Goal: Task Accomplishment & Management: Manage account settings

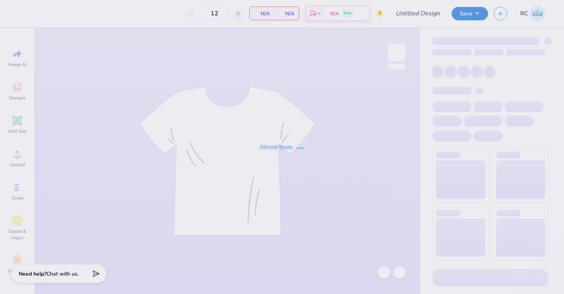
type input "UD [MEDICAL_DATA] Parents Weekend Merch 2025"
type input "175"
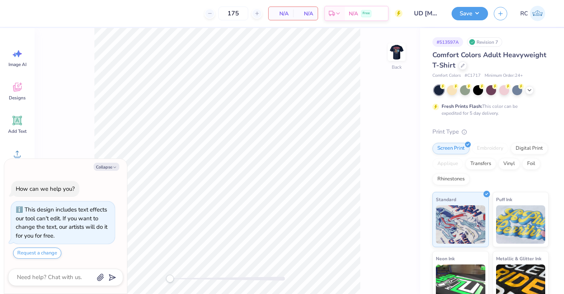
type textarea "x"
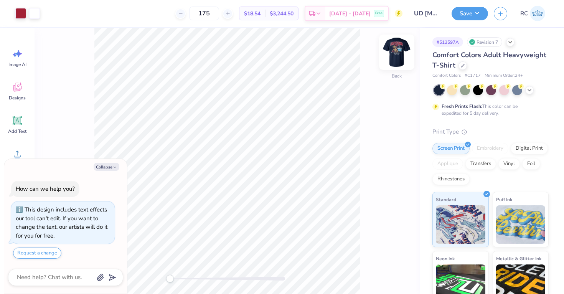
click at [397, 52] on img at bounding box center [397, 52] width 31 height 31
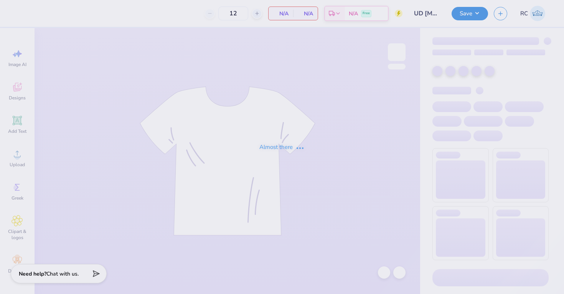
type input "175"
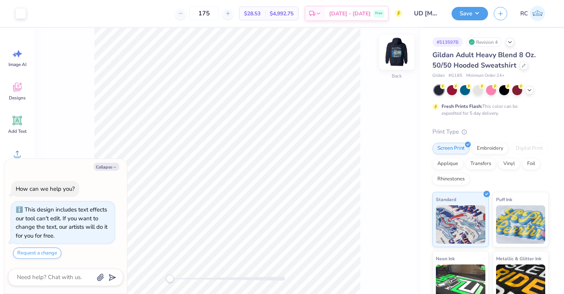
click at [400, 51] on img at bounding box center [397, 52] width 31 height 31
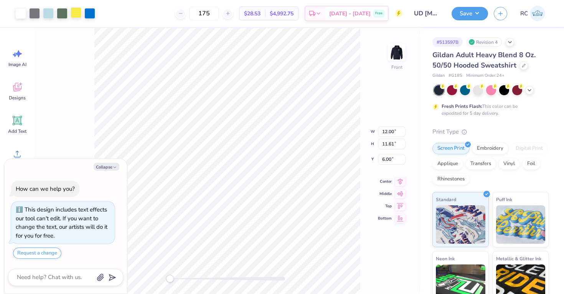
click at [74, 15] on div at bounding box center [76, 12] width 11 height 11
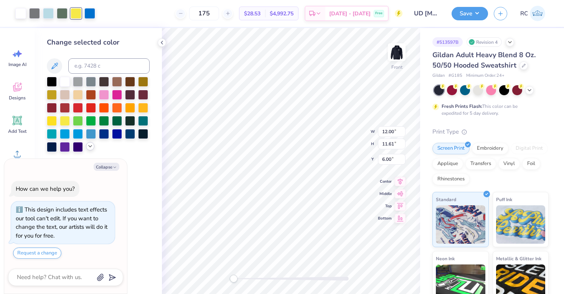
click at [88, 147] on icon at bounding box center [90, 146] width 6 height 6
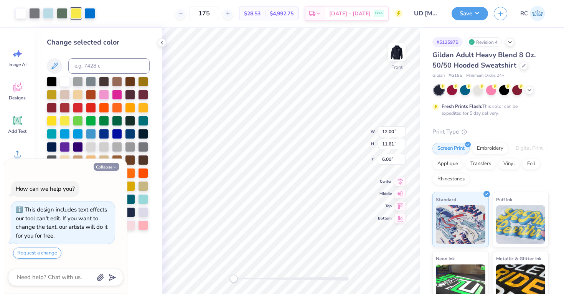
click at [105, 165] on button "Collapse" at bounding box center [107, 167] width 26 height 8
type textarea "x"
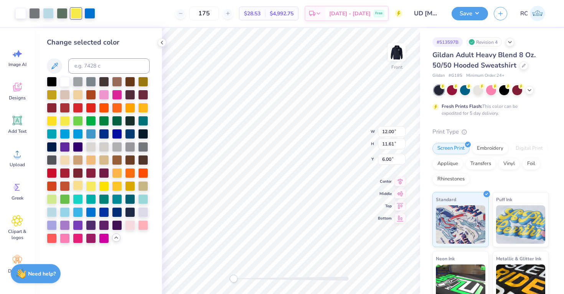
click at [81, 189] on div at bounding box center [78, 185] width 10 height 10
click at [90, 189] on div at bounding box center [91, 185] width 10 height 10
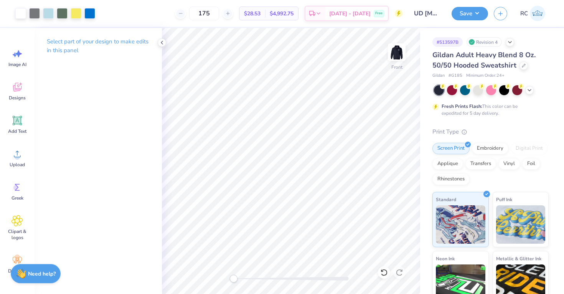
click at [208, 27] on div "Art colors 175 $28.53 Per Item $4,992.75 Total Est. Delivery Sep 24 - 27 Free D…" at bounding box center [282, 147] width 564 height 294
click at [96, 17] on div "Art colors 175 $28.53 Per Item $4,992.75 Total Est. Delivery Sep 24 - 27 Free D…" at bounding box center [282, 13] width 564 height 27
click at [91, 13] on div at bounding box center [89, 12] width 11 height 11
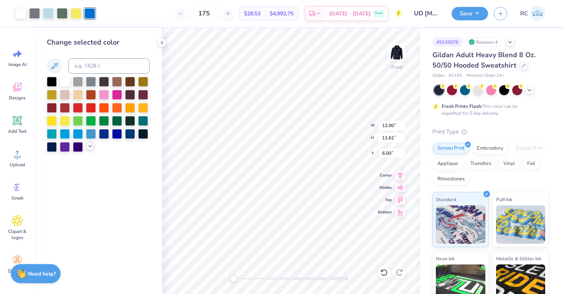
click at [89, 148] on icon at bounding box center [90, 146] width 6 height 6
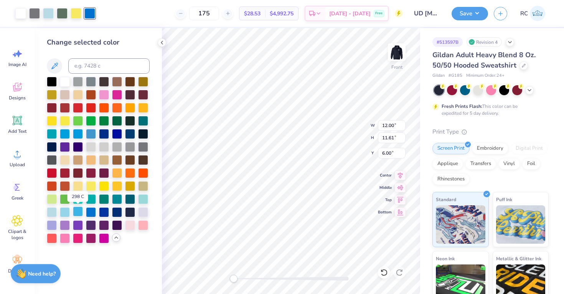
click at [79, 210] on div at bounding box center [78, 212] width 10 height 10
click at [88, 213] on div at bounding box center [91, 212] width 10 height 10
click at [79, 213] on div at bounding box center [78, 212] width 10 height 10
click at [56, 211] on div at bounding box center [52, 212] width 10 height 10
click at [65, 214] on div at bounding box center [65, 212] width 10 height 10
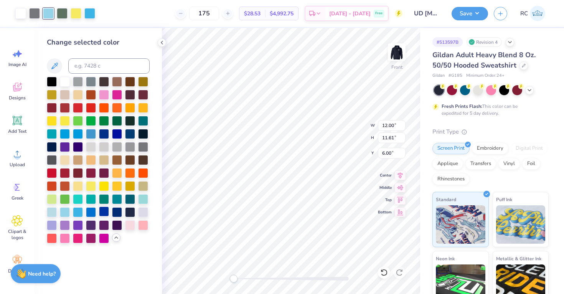
click at [107, 213] on div at bounding box center [104, 212] width 10 height 10
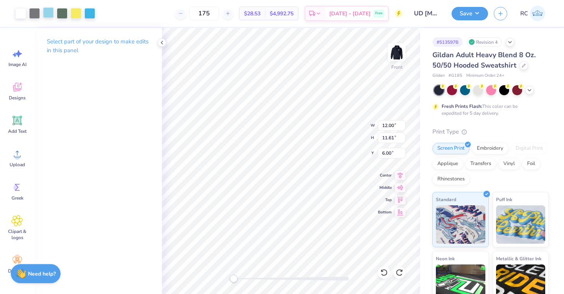
click at [46, 17] on div at bounding box center [48, 12] width 11 height 11
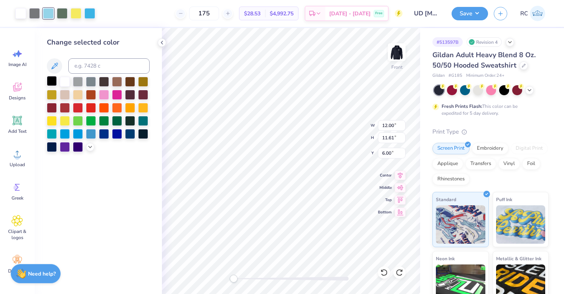
click at [50, 83] on div at bounding box center [52, 81] width 10 height 10
click at [75, 83] on div at bounding box center [78, 81] width 10 height 10
click at [89, 145] on icon at bounding box center [90, 146] width 6 height 6
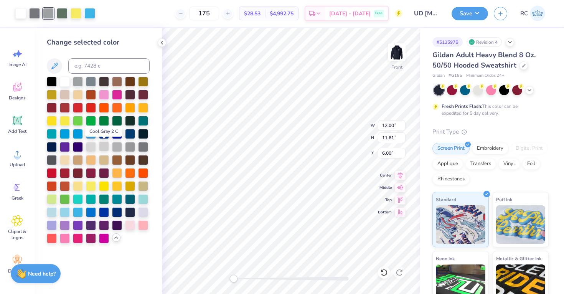
click at [101, 149] on div at bounding box center [104, 146] width 10 height 10
click at [86, 15] on div at bounding box center [89, 12] width 11 height 11
click at [62, 213] on div at bounding box center [65, 212] width 10 height 10
click at [56, 213] on div at bounding box center [52, 212] width 10 height 10
click at [101, 215] on div at bounding box center [104, 212] width 10 height 10
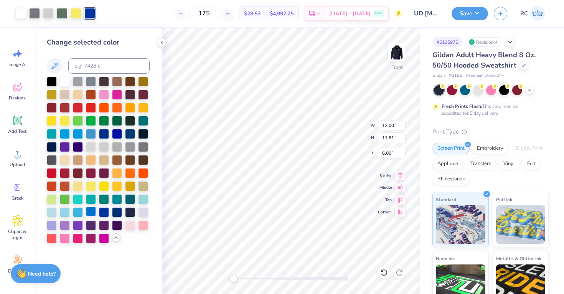
click at [93, 213] on div at bounding box center [91, 212] width 10 height 10
click at [83, 211] on div at bounding box center [78, 212] width 10 height 10
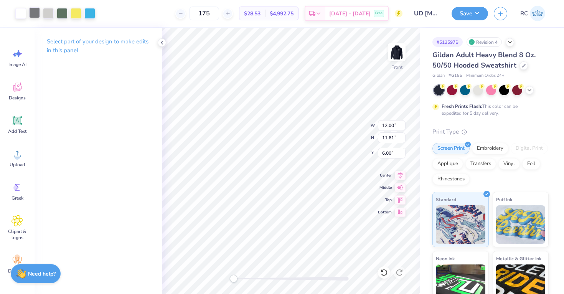
click at [34, 14] on div at bounding box center [34, 12] width 11 height 11
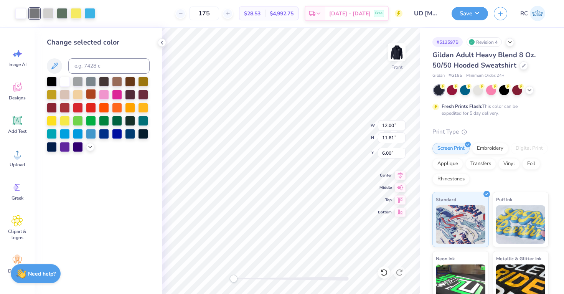
click at [93, 91] on div at bounding box center [91, 94] width 10 height 10
click at [90, 144] on icon at bounding box center [90, 146] width 6 height 6
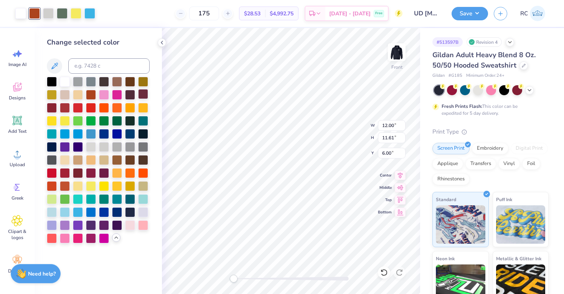
click at [143, 94] on div at bounding box center [143, 94] width 10 height 10
click at [134, 94] on div at bounding box center [130, 94] width 10 height 10
click at [64, 109] on div at bounding box center [65, 107] width 10 height 10
click at [64, 175] on div at bounding box center [65, 172] width 10 height 10
click at [91, 174] on div at bounding box center [91, 172] width 10 height 10
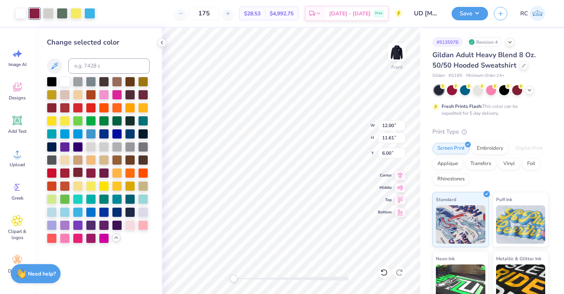
click at [79, 174] on div at bounding box center [78, 172] width 10 height 10
click at [64, 172] on div at bounding box center [65, 172] width 10 height 10
click at [130, 160] on div at bounding box center [130, 159] width 10 height 10
click at [119, 83] on div at bounding box center [117, 81] width 10 height 10
click at [65, 109] on div at bounding box center [65, 107] width 10 height 10
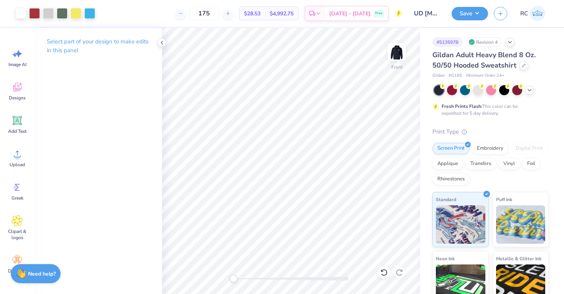
click at [245, 27] on div "Art colors 175 $28.53 Per Item $4,992.75 Total Est. Delivery Sep 24 - 27 Free D…" at bounding box center [282, 147] width 564 height 294
click at [51, 15] on div at bounding box center [48, 12] width 11 height 11
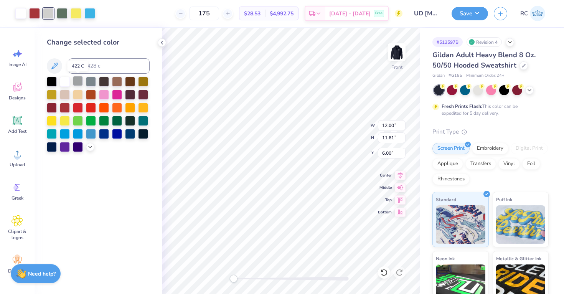
click at [76, 84] on div at bounding box center [78, 81] width 10 height 10
click at [89, 147] on icon at bounding box center [90, 146] width 6 height 6
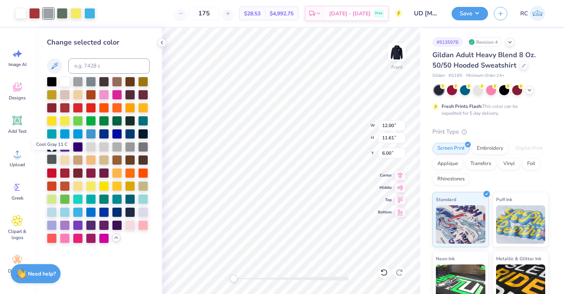
click at [52, 163] on div at bounding box center [52, 159] width 10 height 10
click at [104, 147] on div at bounding box center [104, 146] width 10 height 10
click at [117, 147] on div at bounding box center [117, 146] width 10 height 10
click at [131, 147] on div at bounding box center [130, 146] width 10 height 10
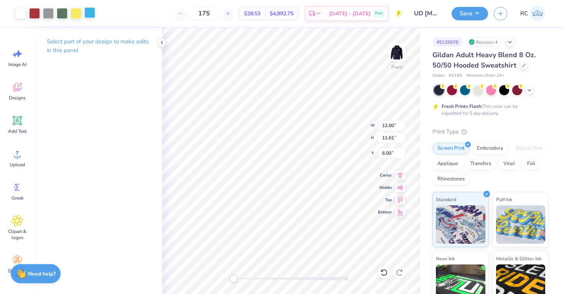
click at [93, 15] on div at bounding box center [89, 12] width 11 height 11
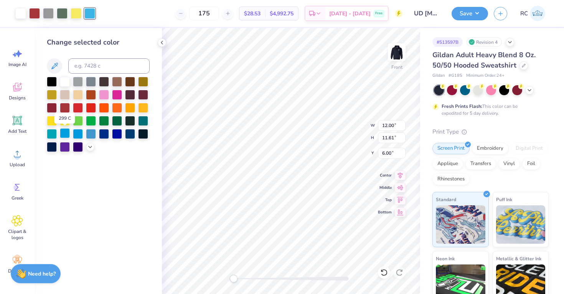
click at [63, 136] on div at bounding box center [65, 133] width 10 height 10
click at [90, 145] on icon at bounding box center [90, 146] width 6 height 6
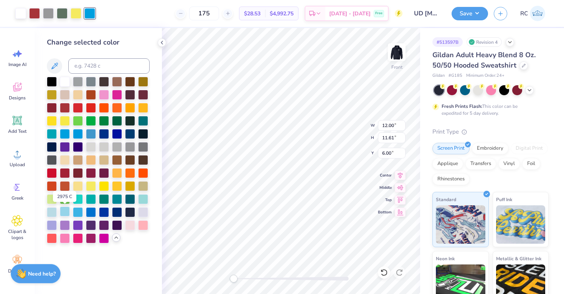
click at [68, 213] on div at bounding box center [65, 212] width 10 height 10
click at [74, 212] on div at bounding box center [78, 212] width 10 height 10
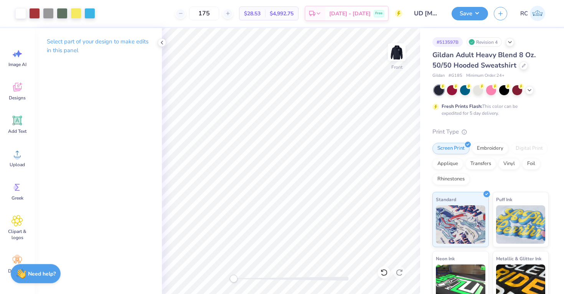
drag, startPoint x: 396, startPoint y: 58, endPoint x: 456, endPoint y: 49, distance: 60.5
click at [396, 58] on img at bounding box center [396, 52] width 15 height 15
click at [477, 17] on button "Save" at bounding box center [470, 12] width 36 height 13
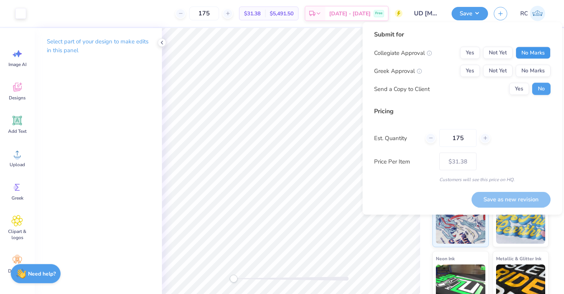
click at [534, 48] on button "No Marks" at bounding box center [533, 53] width 35 height 12
click at [468, 70] on button "Yes" at bounding box center [470, 71] width 20 height 12
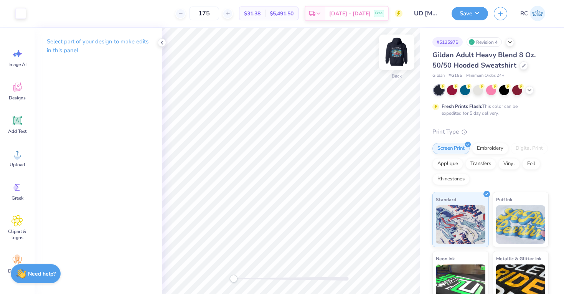
click at [401, 52] on img at bounding box center [397, 52] width 31 height 31
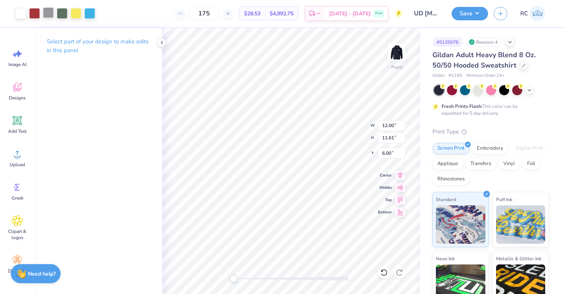
click at [44, 8] on div at bounding box center [48, 12] width 11 height 11
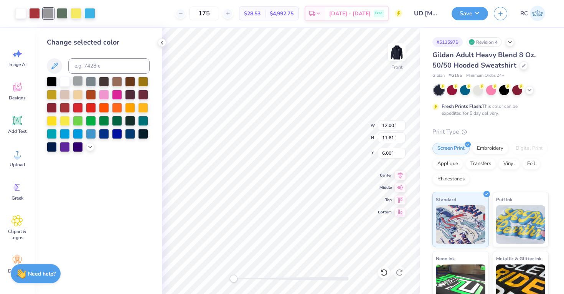
click at [81, 81] on div at bounding box center [78, 81] width 10 height 10
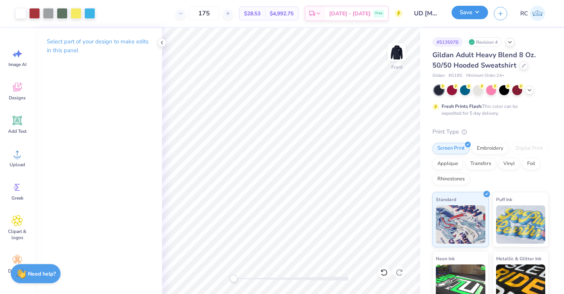
click at [460, 12] on button "Save" at bounding box center [470, 12] width 36 height 13
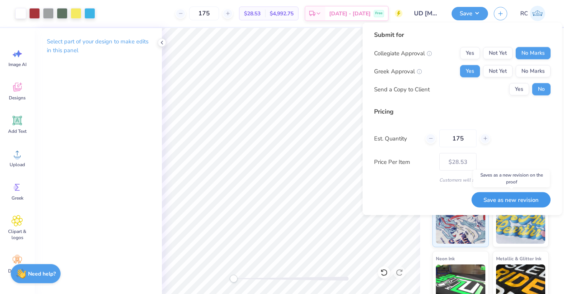
click at [532, 201] on button "Save as new revision" at bounding box center [511, 200] width 79 height 16
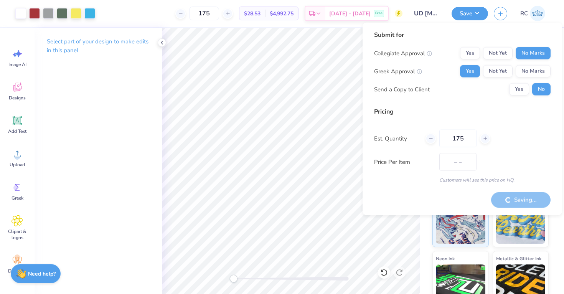
type input "$28.53"
